Goal: Task Accomplishment & Management: Complete application form

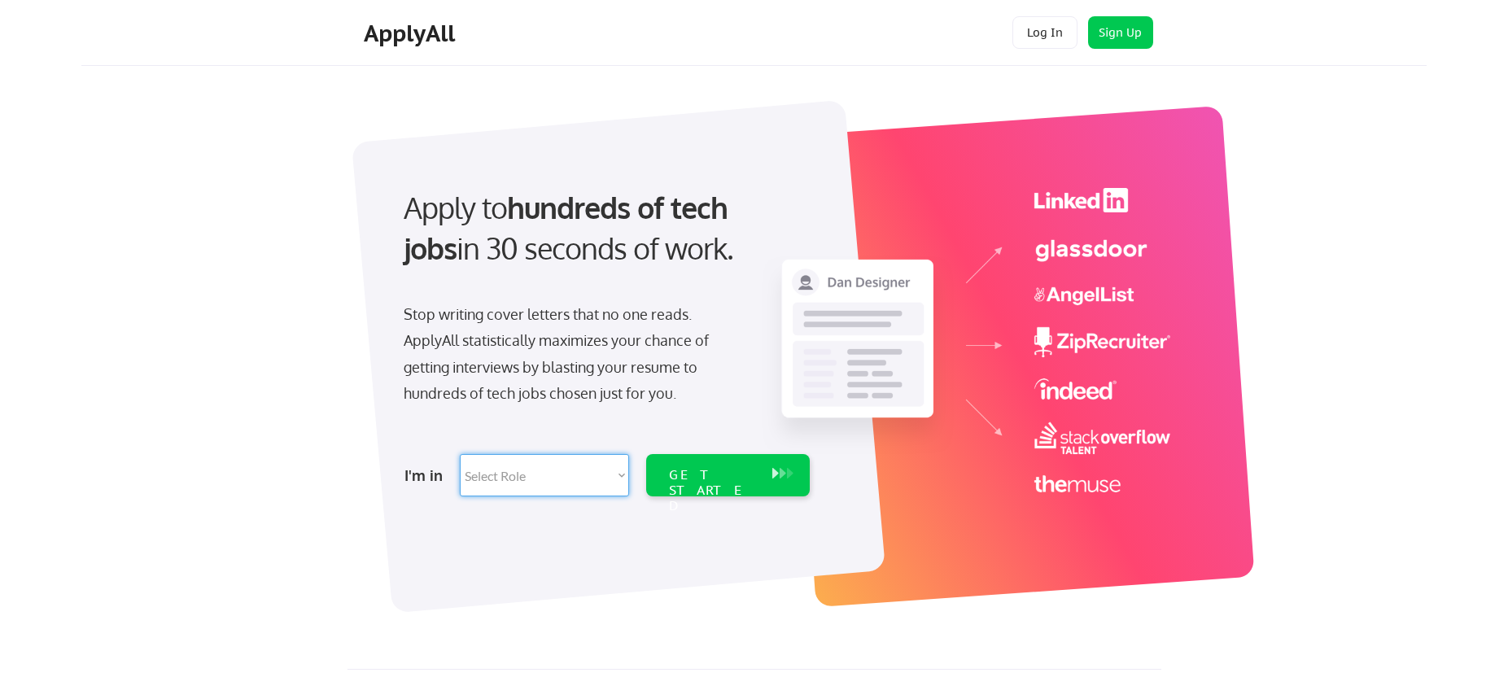
click at [612, 470] on select "Select Role Software Engineering Product Management Customer Success Sales UI/U…" at bounding box center [544, 475] width 169 height 42
select select ""sales""
click at [460, 454] on select "Select Role Software Engineering Product Management Customer Success Sales UI/U…" at bounding box center [544, 475] width 169 height 42
select select ""sales""
click at [705, 479] on div "GET STARTED" at bounding box center [712, 490] width 87 height 47
